Goal: Task Accomplishment & Management: Manage account settings

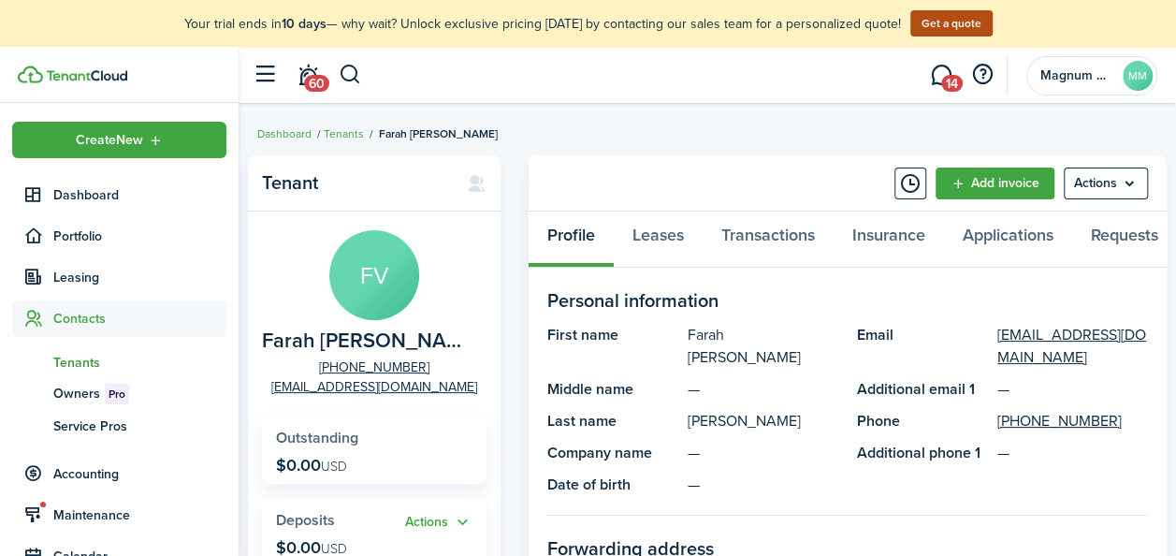
scroll to position [15, 0]
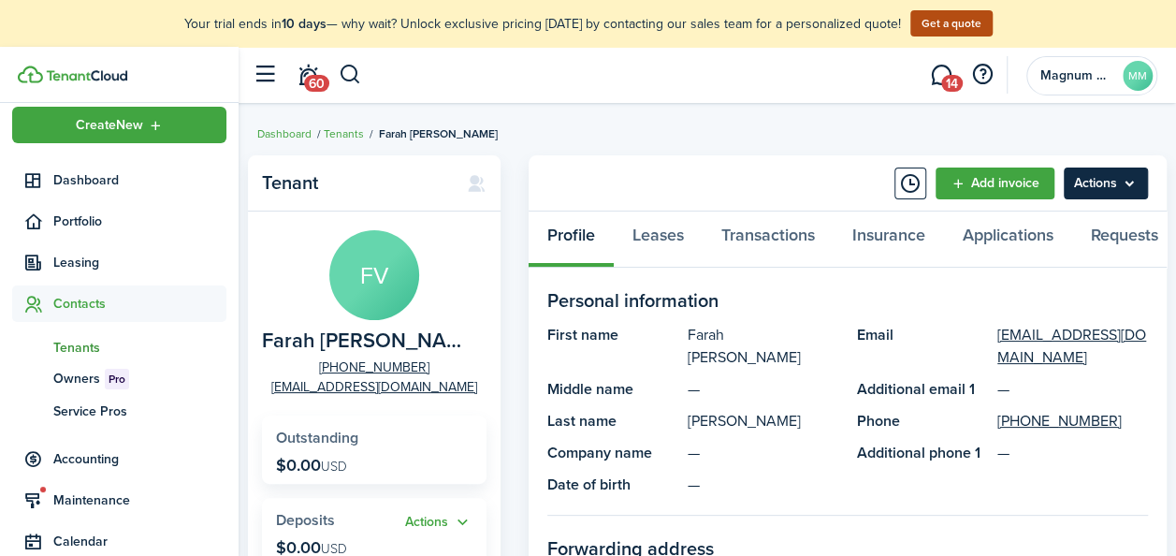
click at [1120, 189] on menu-btn "Actions" at bounding box center [1106, 183] width 84 height 32
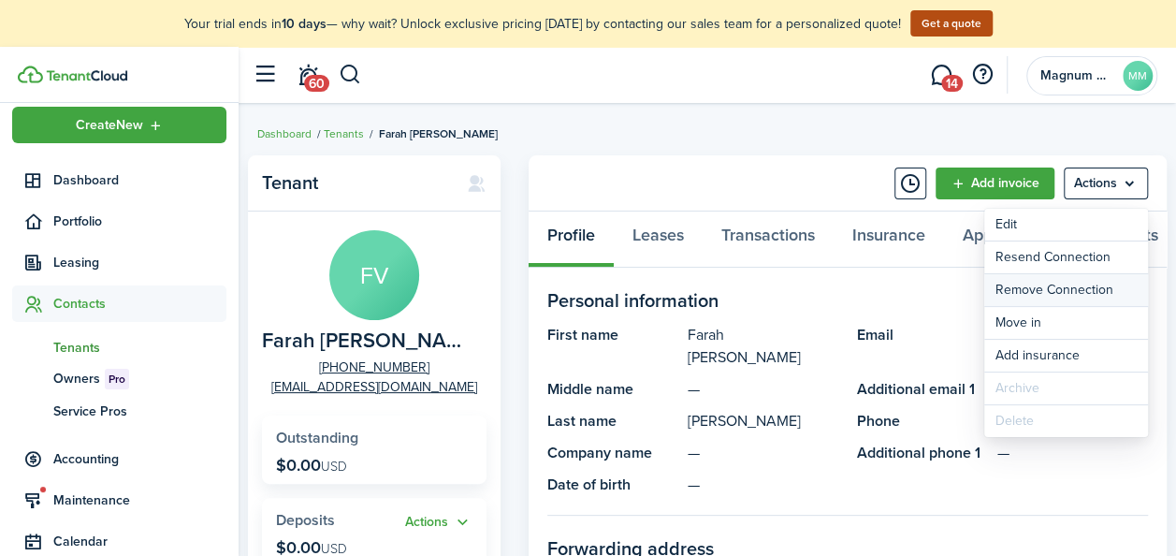
click at [1055, 282] on button "Remove Connection" at bounding box center [1066, 290] width 164 height 32
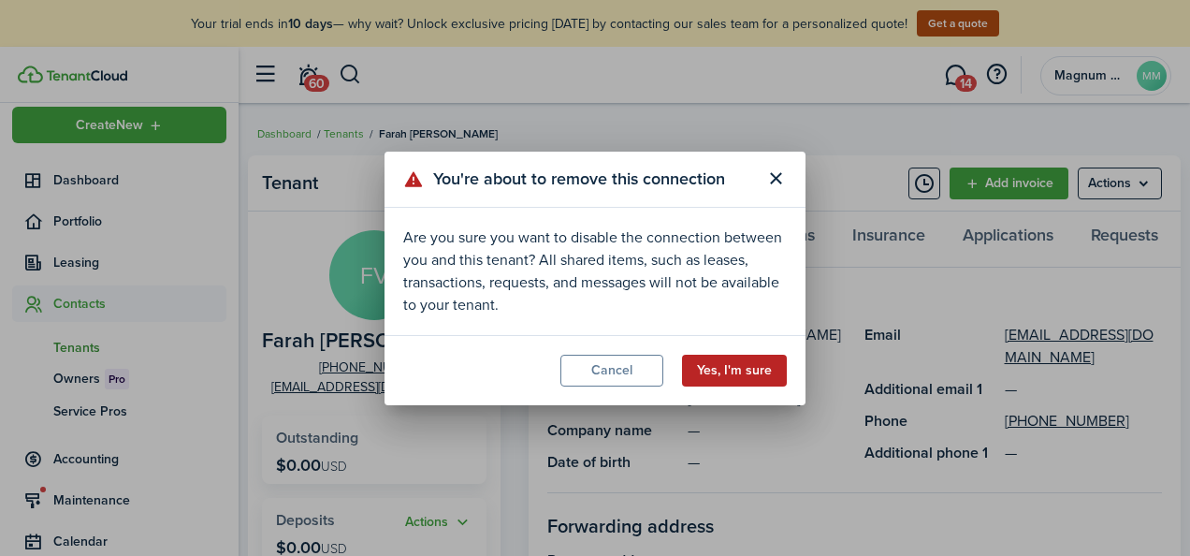
click at [724, 373] on button "Yes, I'm sure" at bounding box center [734, 371] width 105 height 32
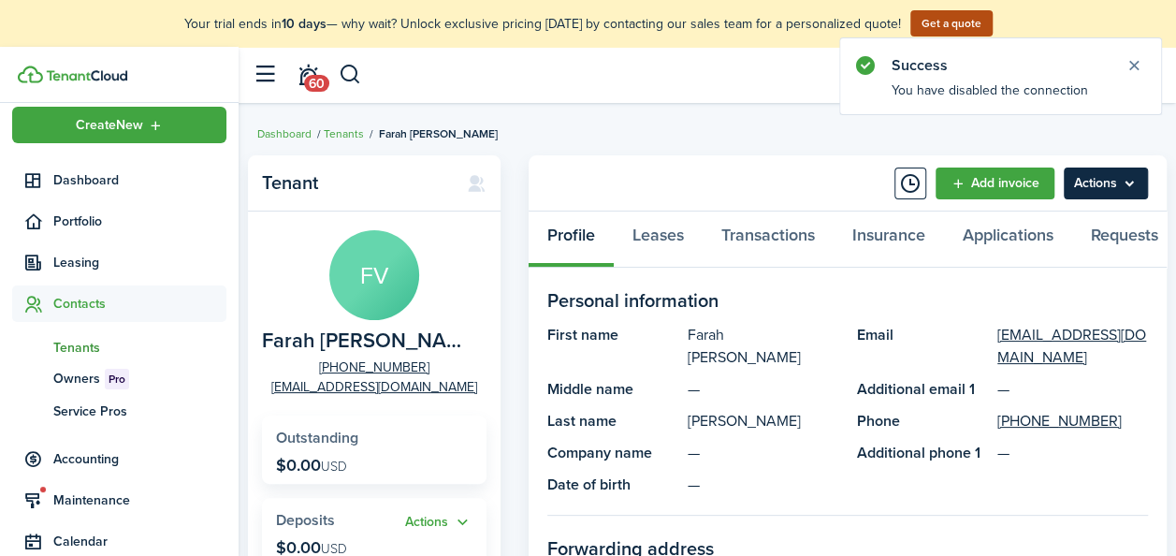
click at [1134, 176] on menu-btn "Actions" at bounding box center [1106, 183] width 84 height 32
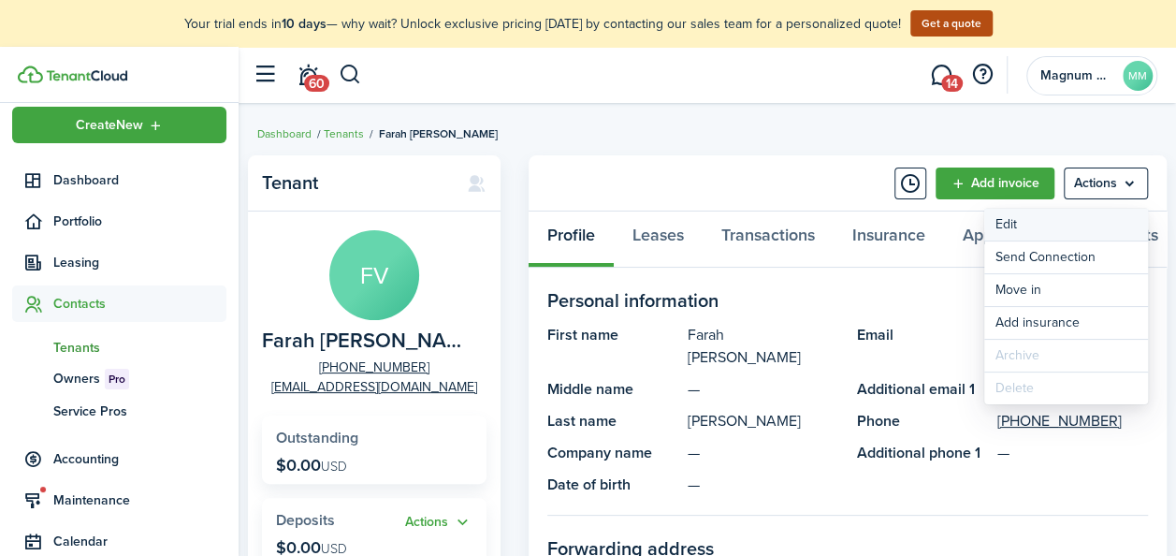
click at [1008, 226] on link "Edit" at bounding box center [1066, 225] width 164 height 32
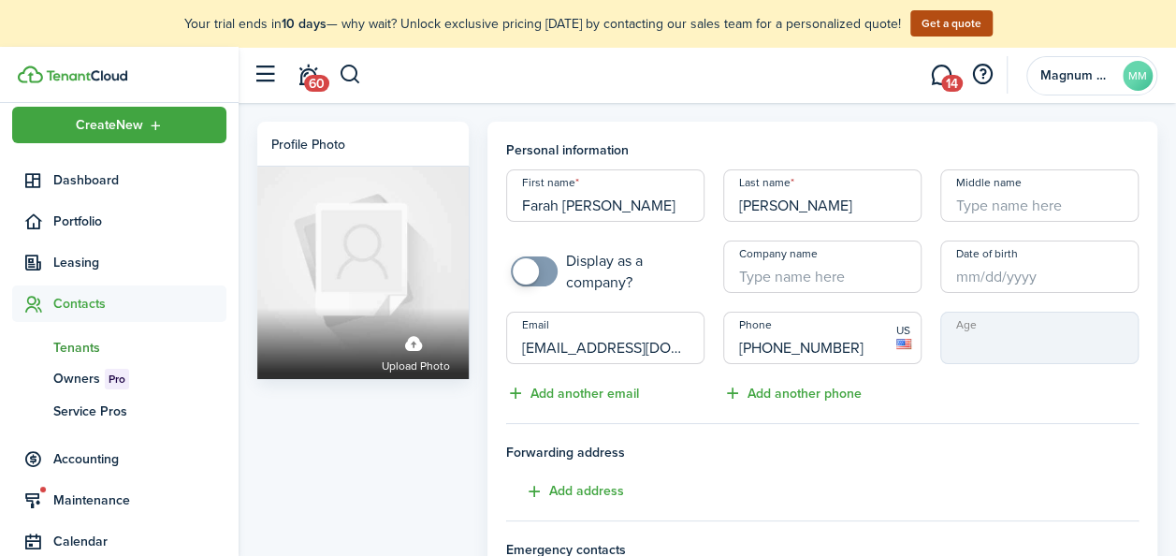
click at [599, 350] on input "[EMAIL_ADDRESS][DOMAIN_NAME]" at bounding box center [605, 337] width 198 height 52
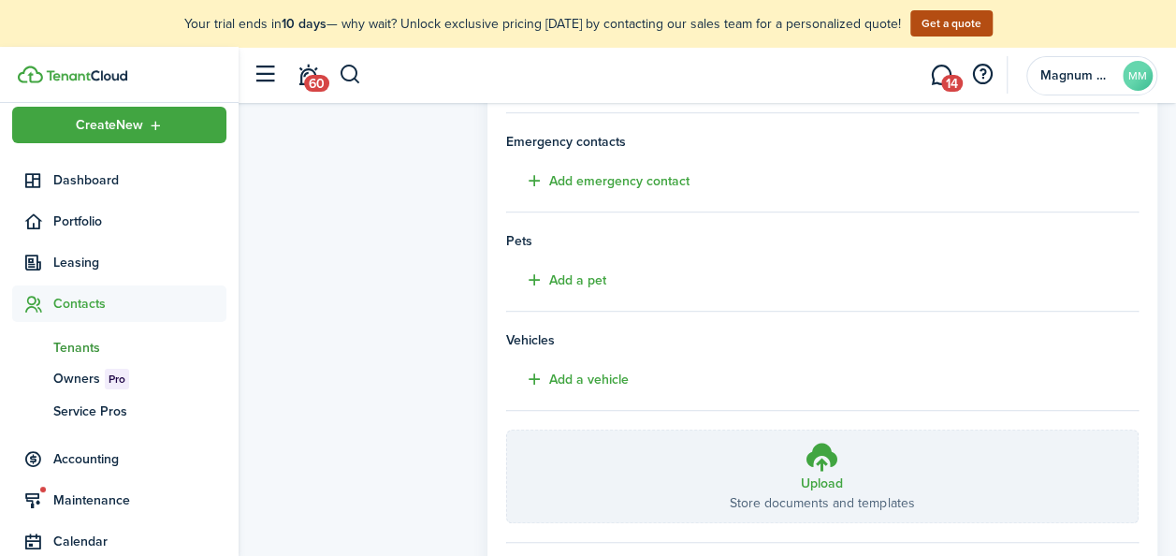
scroll to position [513, 0]
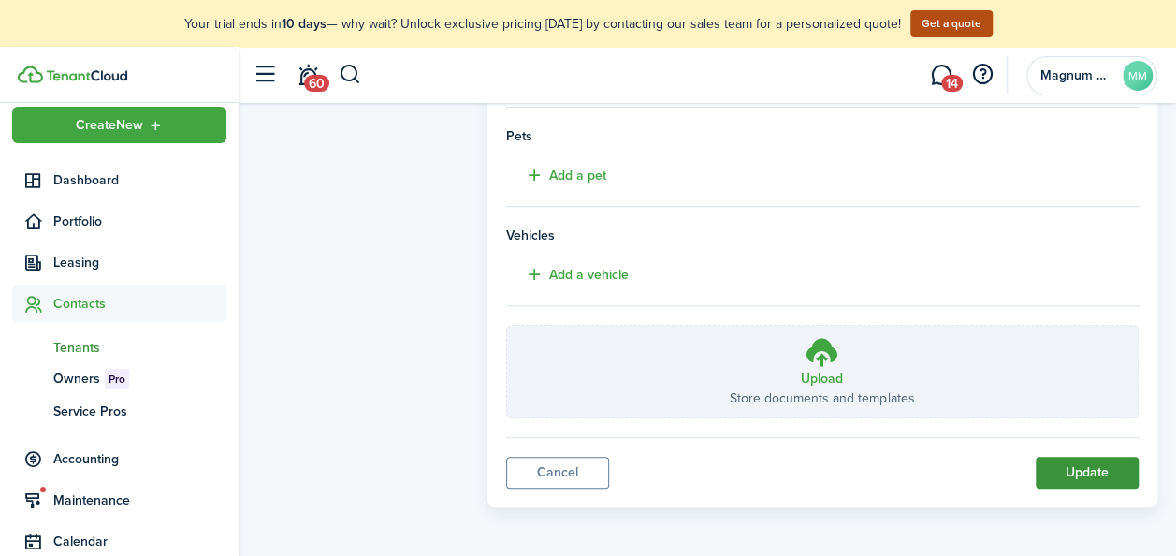
type input "[EMAIL_ADDRESS][DOMAIN_NAME]"
click at [1057, 463] on button "Update" at bounding box center [1087, 472] width 103 height 32
